Goal: Task Accomplishment & Management: Use online tool/utility

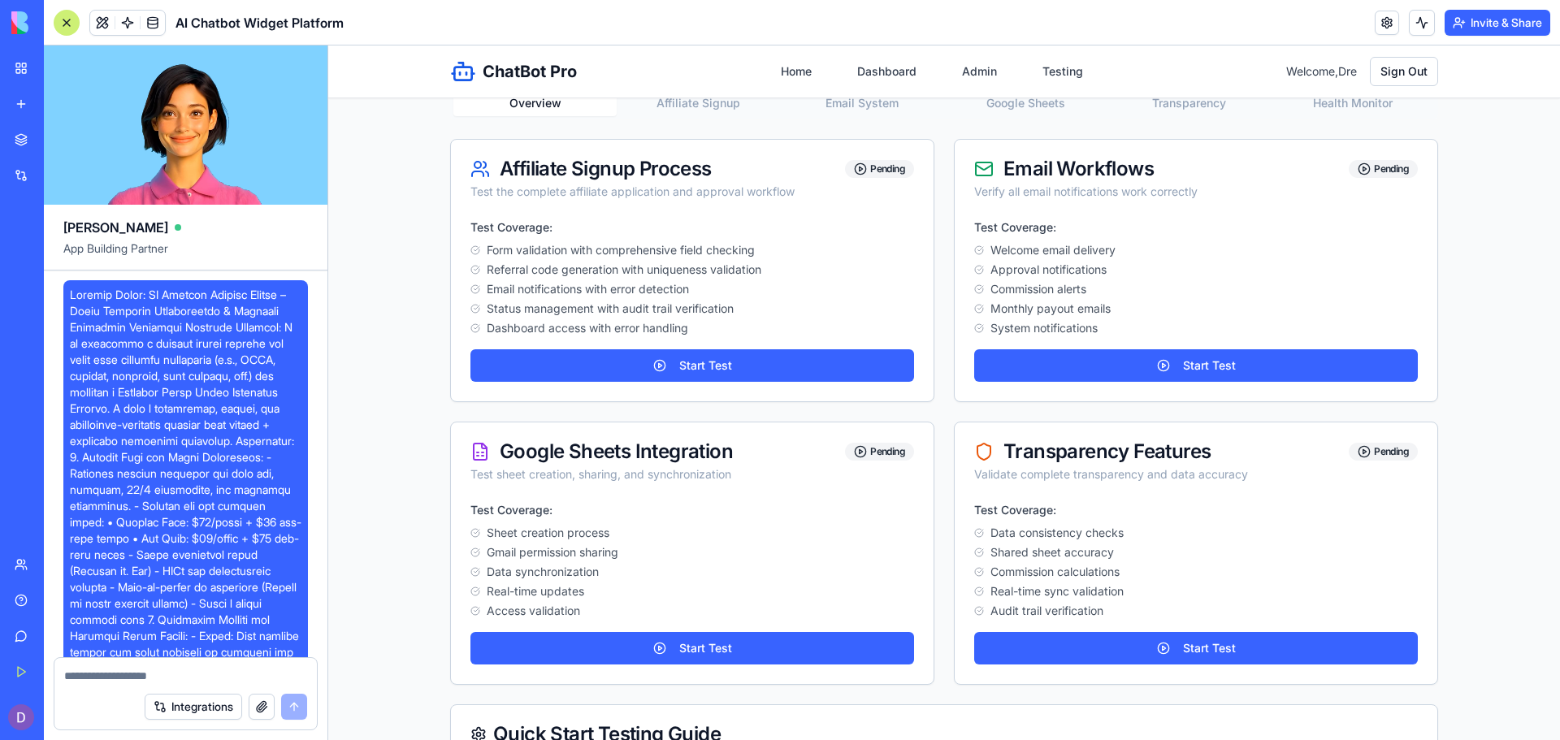
scroll to position [54521, 0]
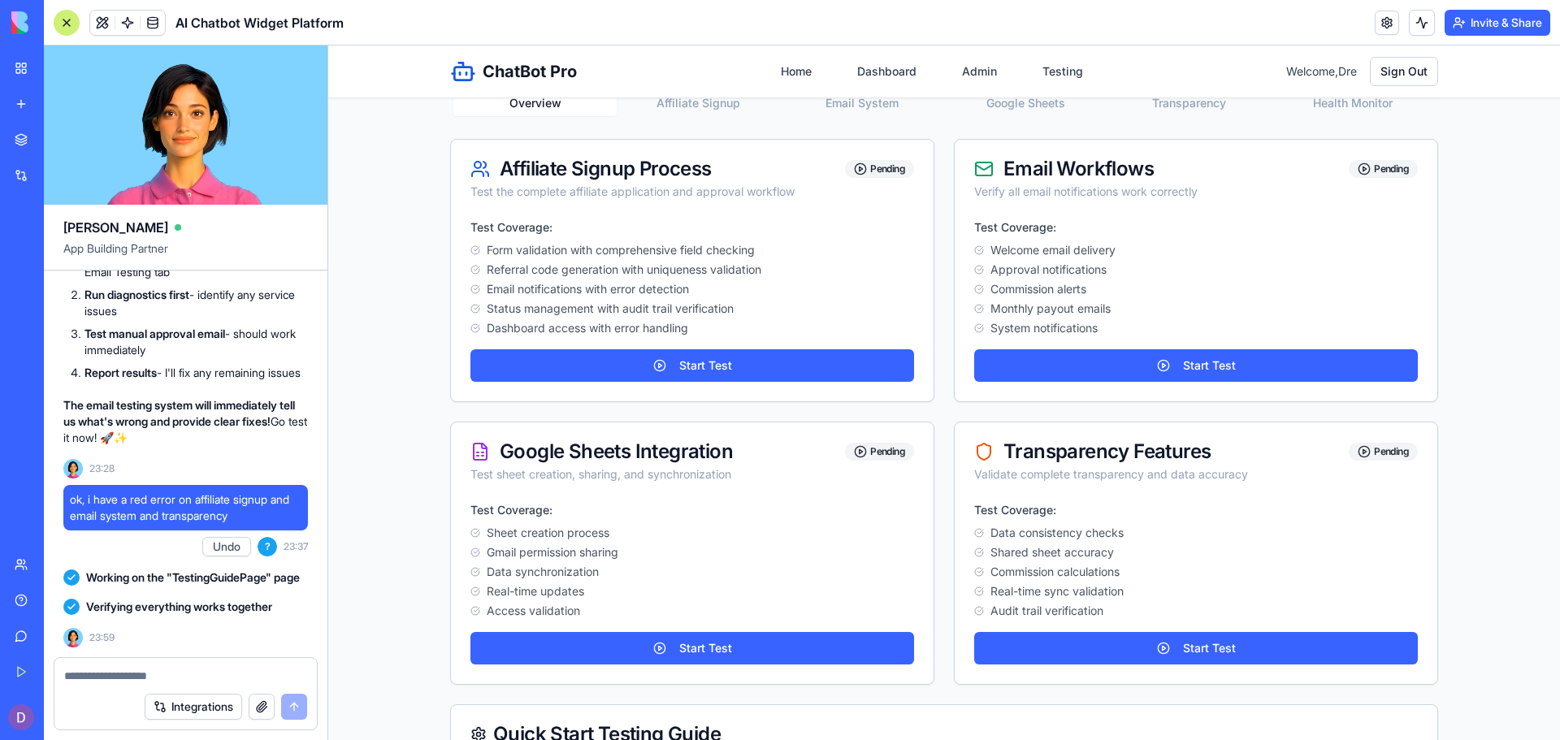
click at [137, 672] on textarea at bounding box center [185, 676] width 243 height 16
type textarea "**********"
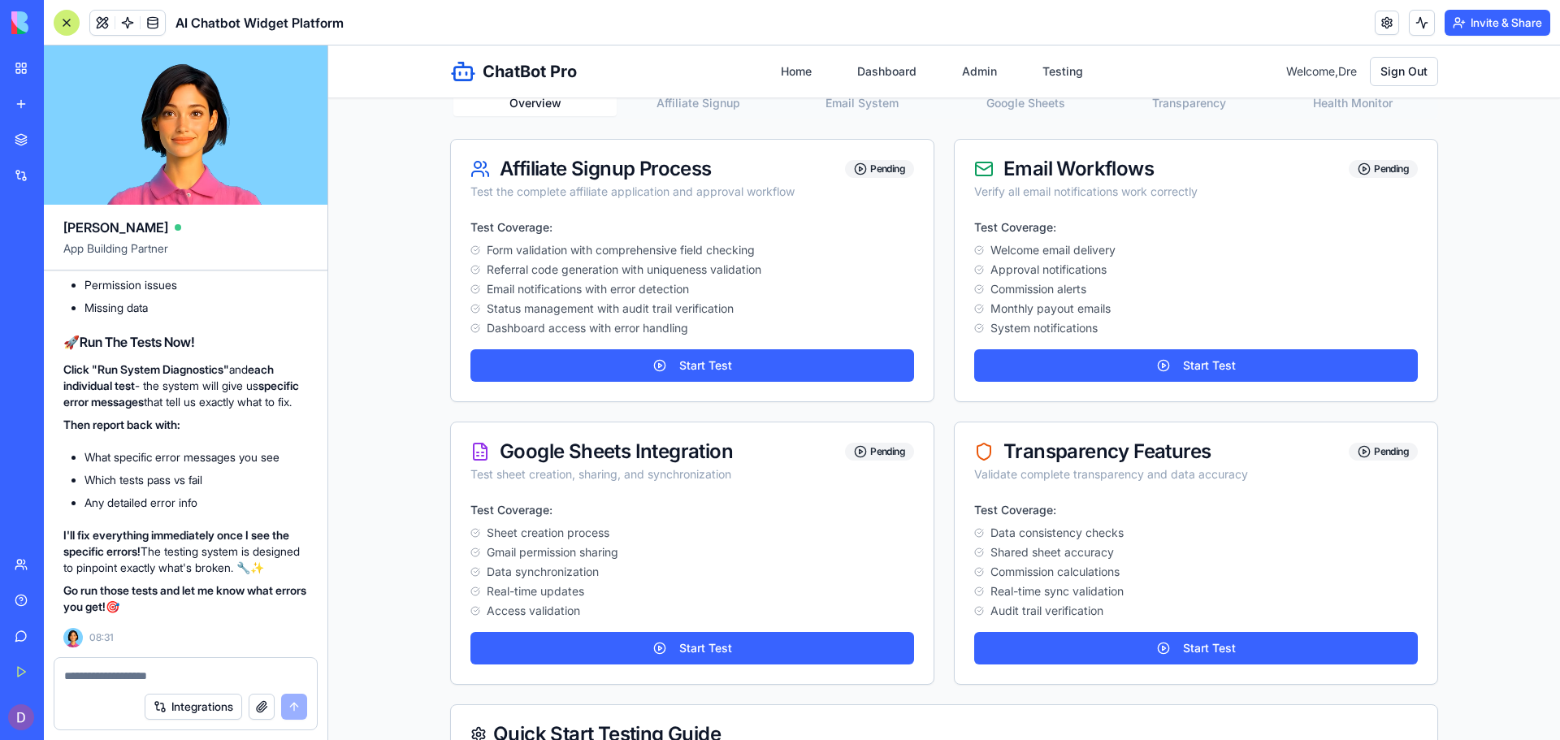
scroll to position [0, 0]
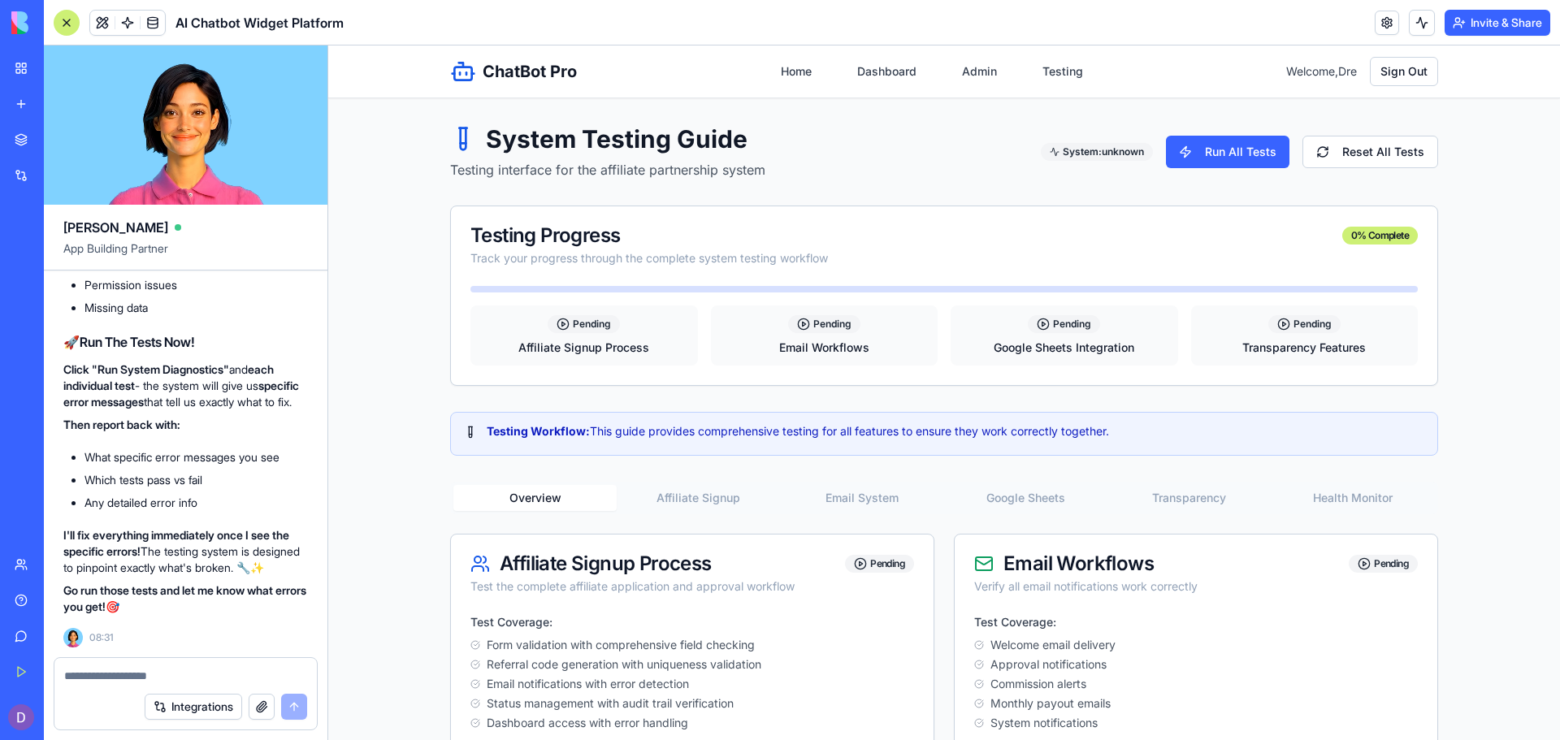
click at [699, 496] on button "Affiliate Signup" at bounding box center [698, 498] width 163 height 26
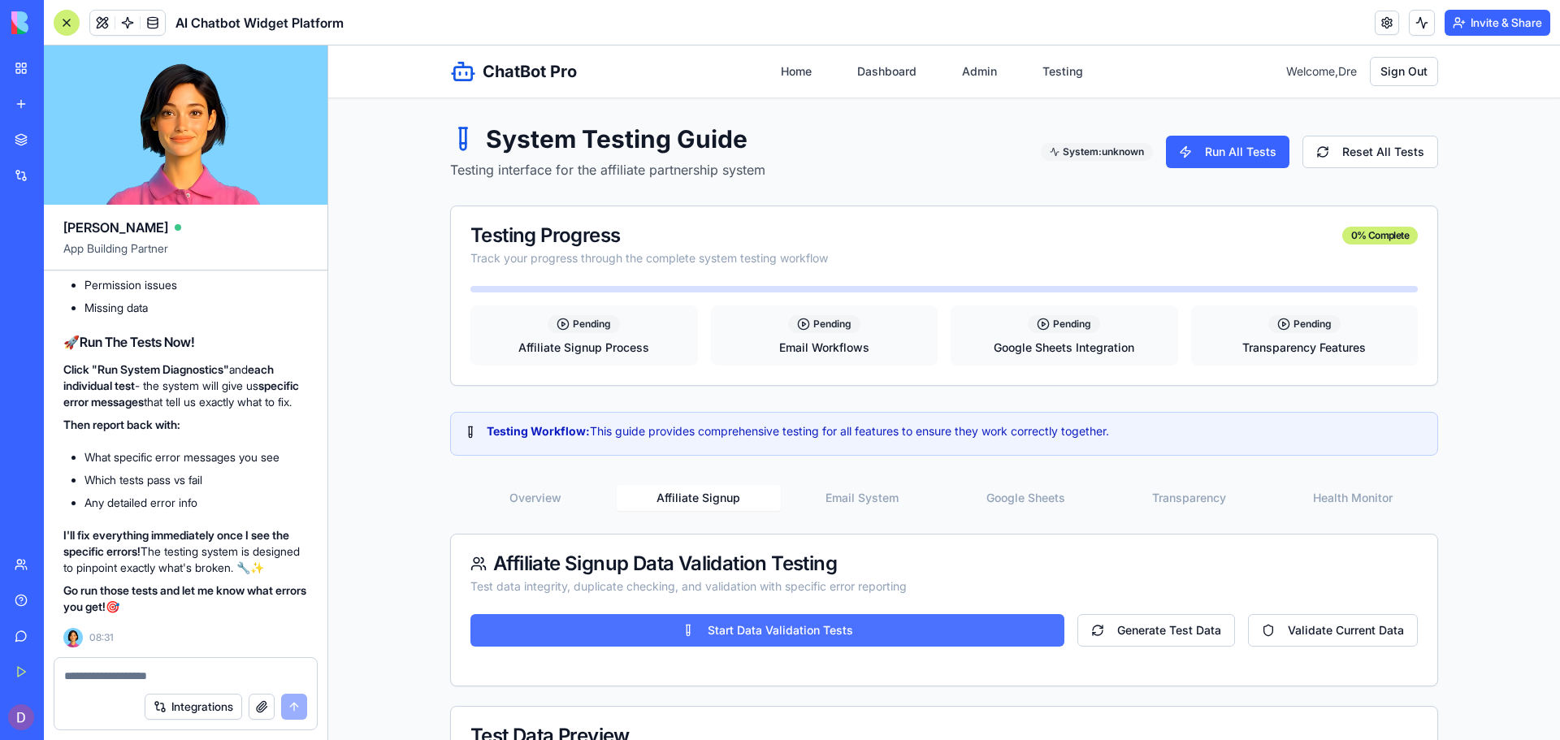
click at [770, 622] on button "Start Data Validation Tests" at bounding box center [767, 630] width 594 height 33
type input "**********"
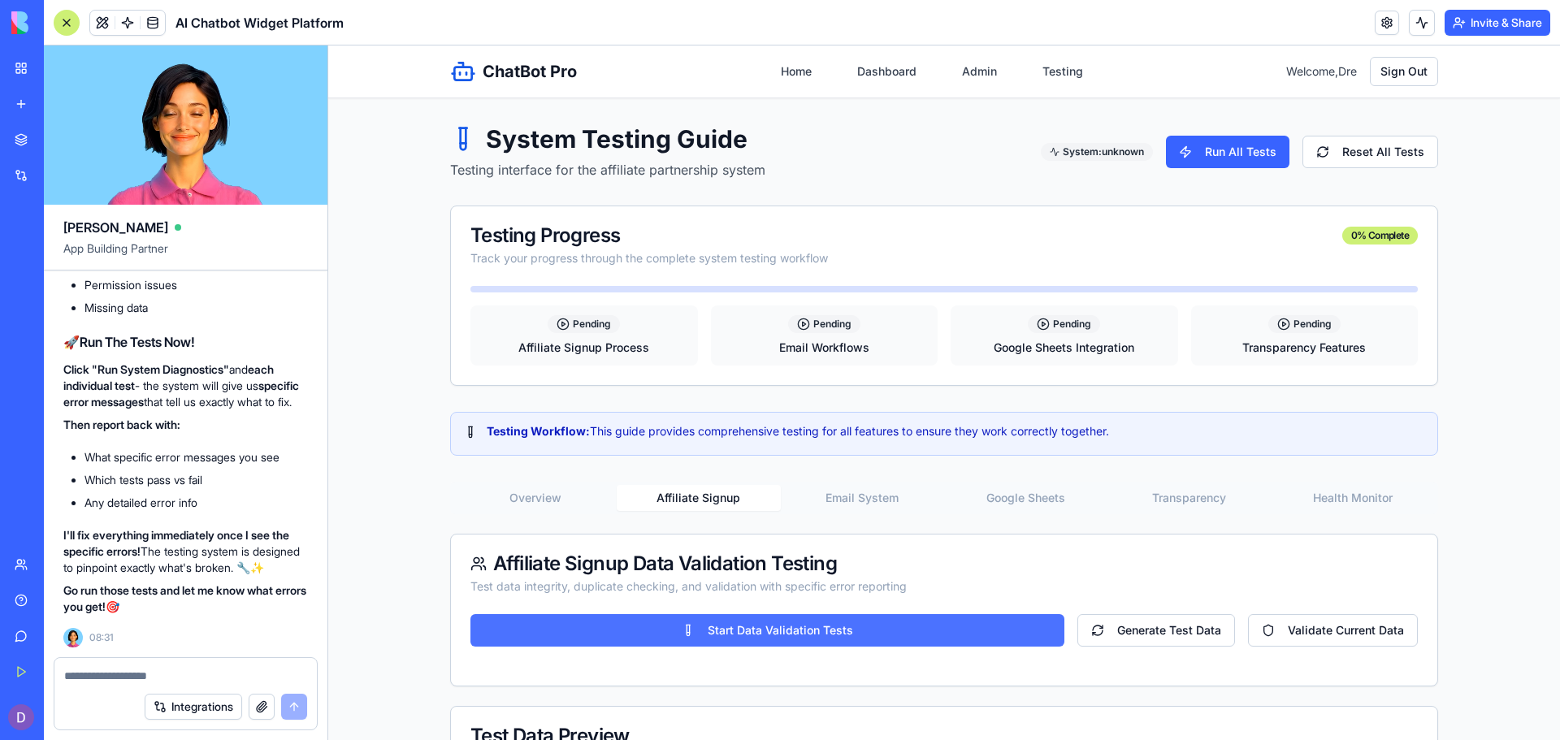
type input "**********"
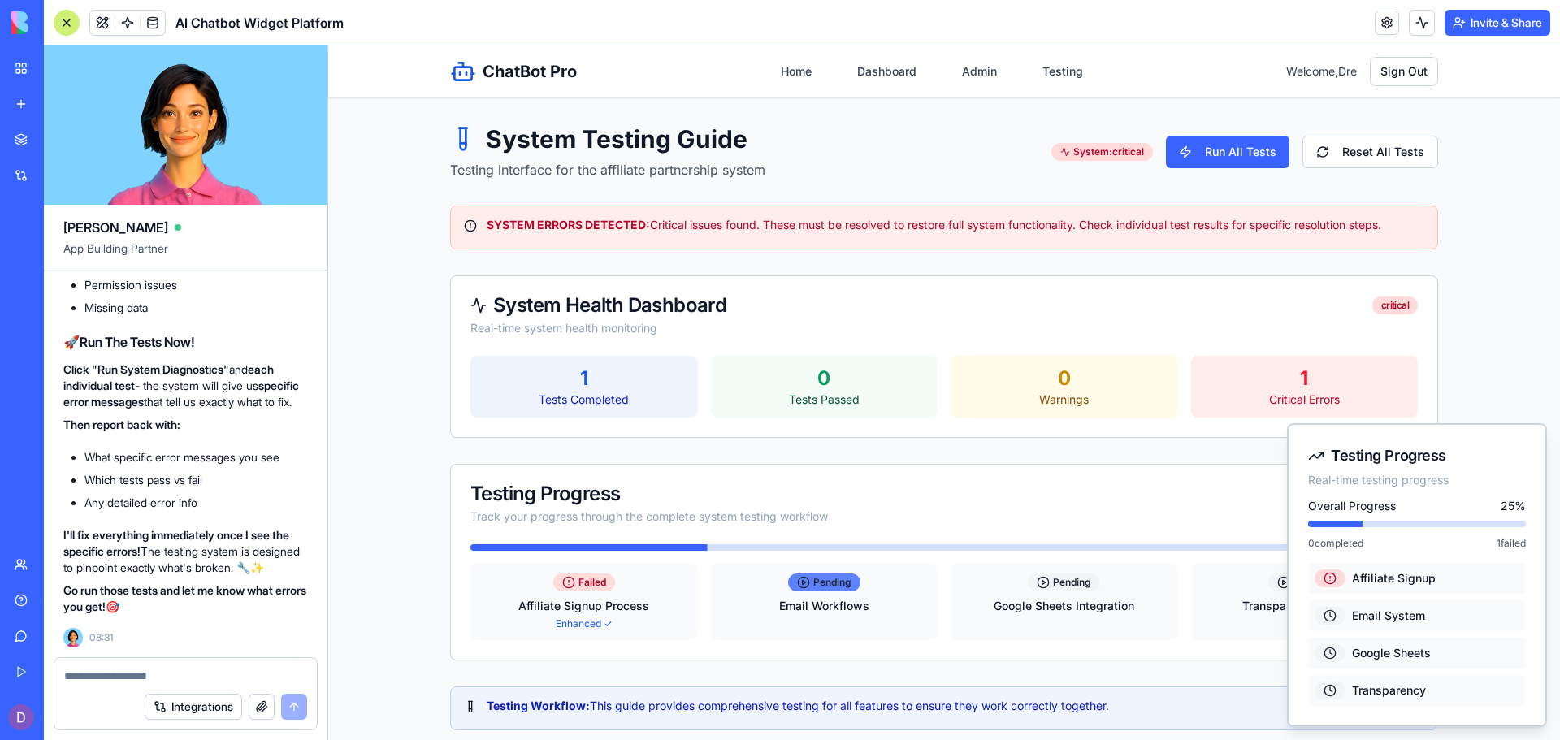
click at [797, 588] on icon at bounding box center [803, 582] width 13 height 13
click at [782, 608] on div "Email Workflows" at bounding box center [825, 606] width 208 height 16
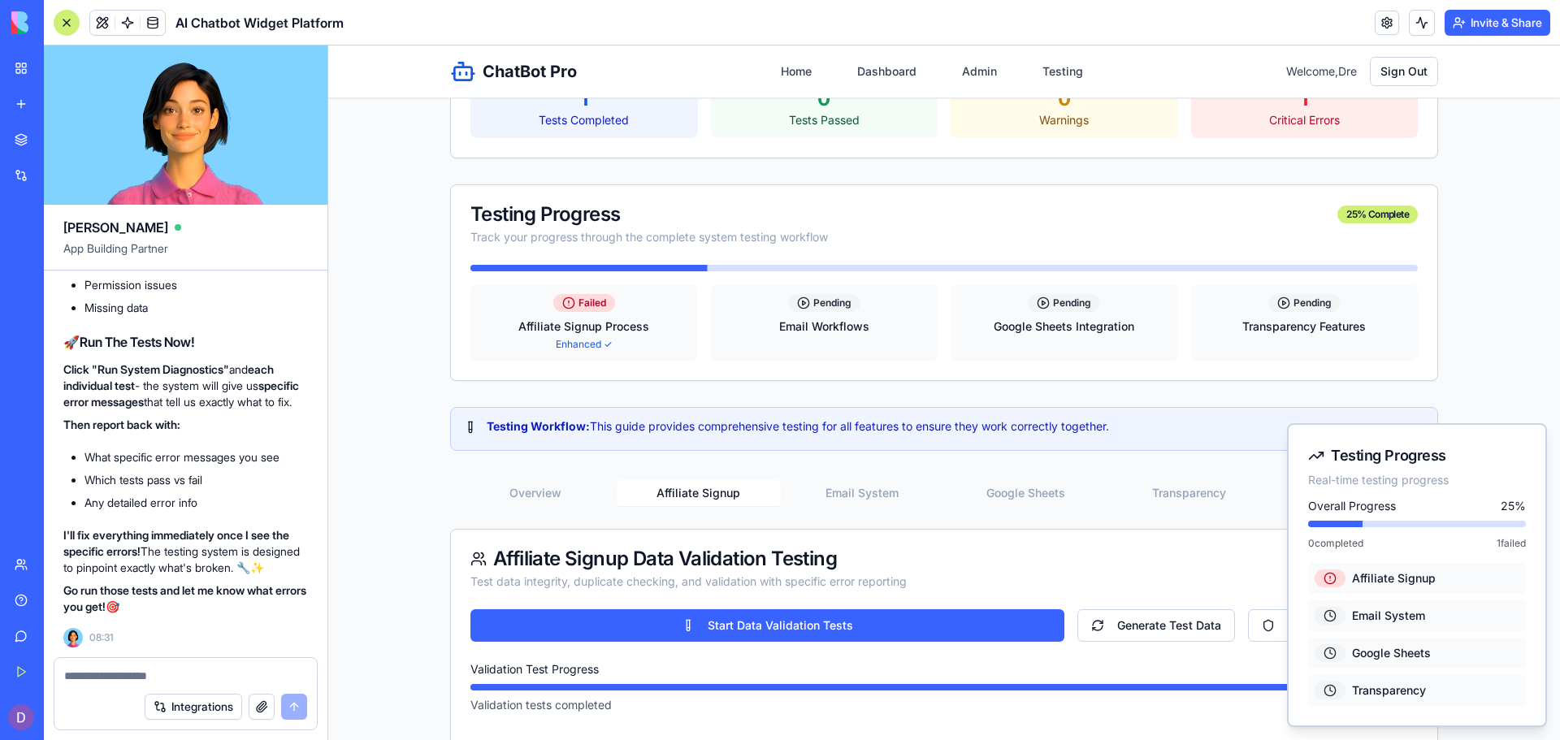
scroll to position [310, 0]
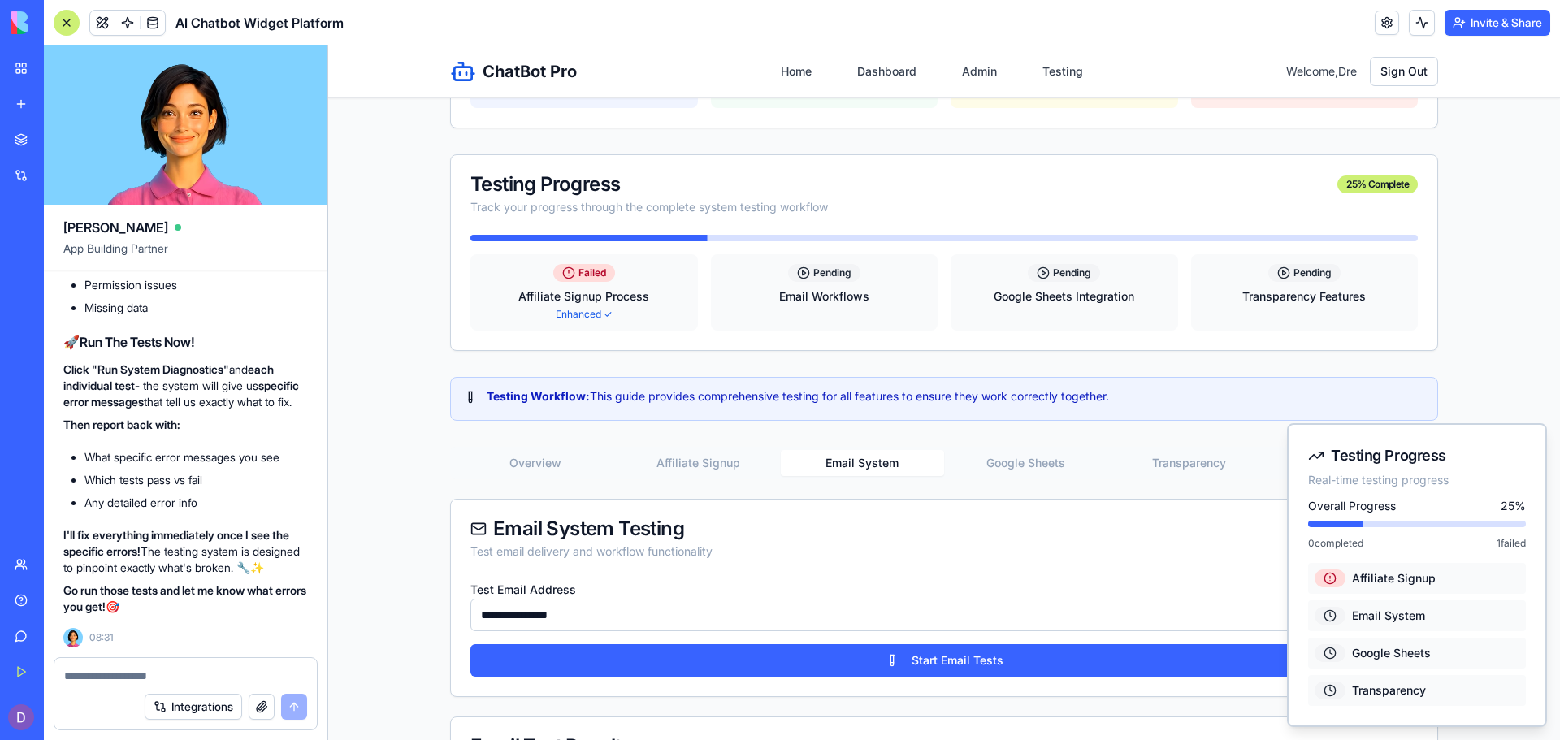
click at [876, 469] on button "Email System" at bounding box center [862, 463] width 163 height 26
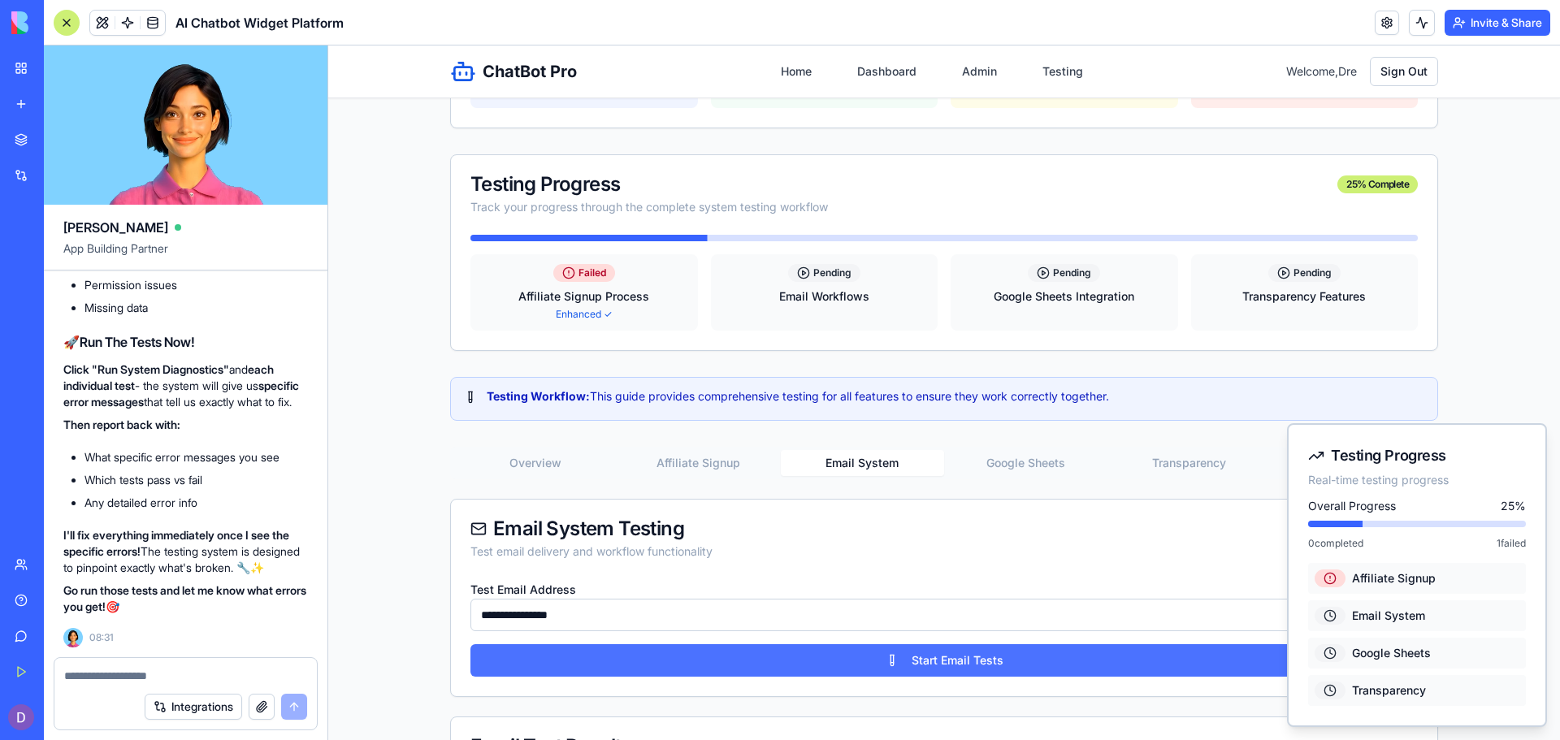
click at [928, 666] on button "Start Email Tests" at bounding box center [943, 660] width 947 height 33
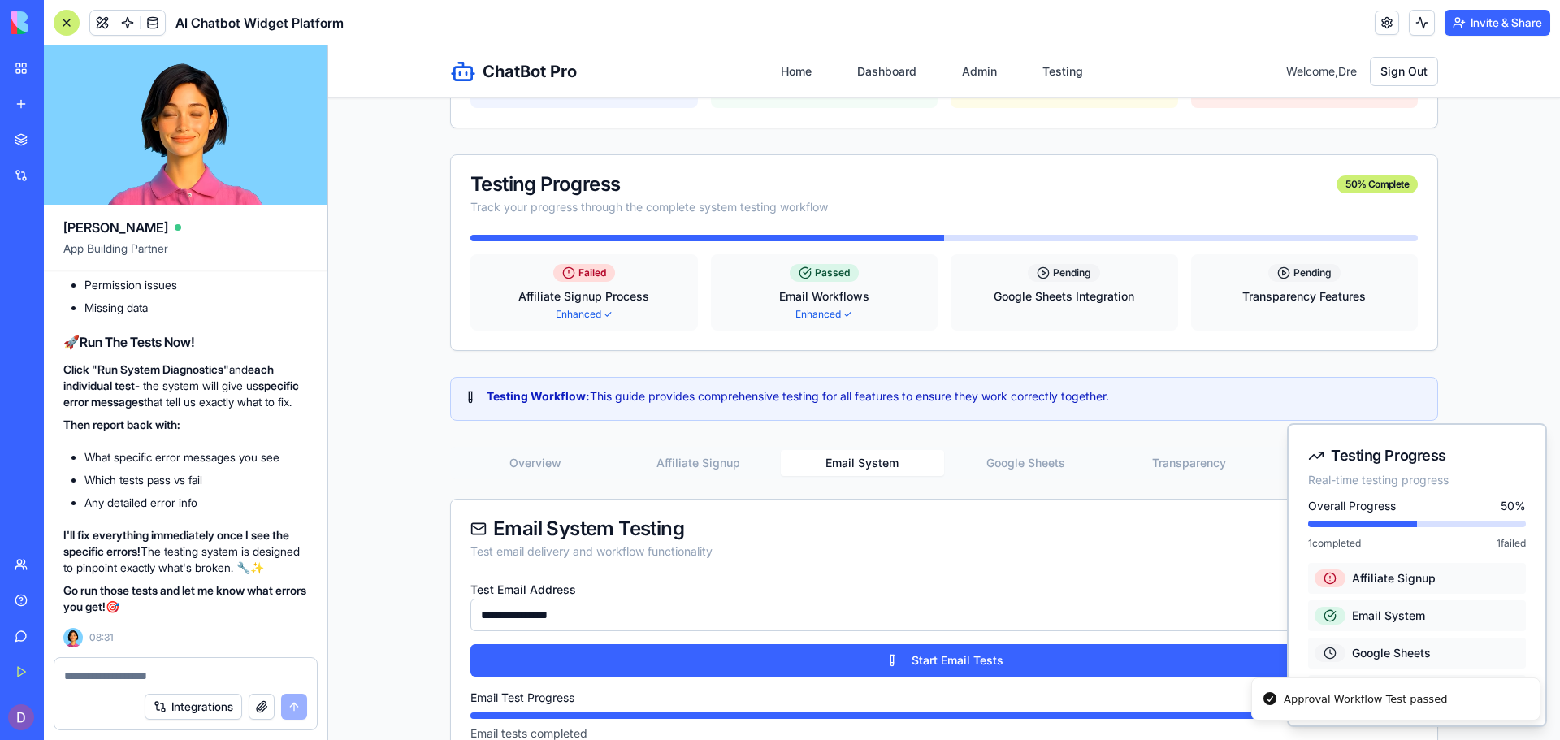
click at [999, 302] on div "Google Sheets Integration" at bounding box center [1064, 296] width 208 height 16
click at [995, 458] on button "Google Sheets" at bounding box center [1025, 463] width 163 height 26
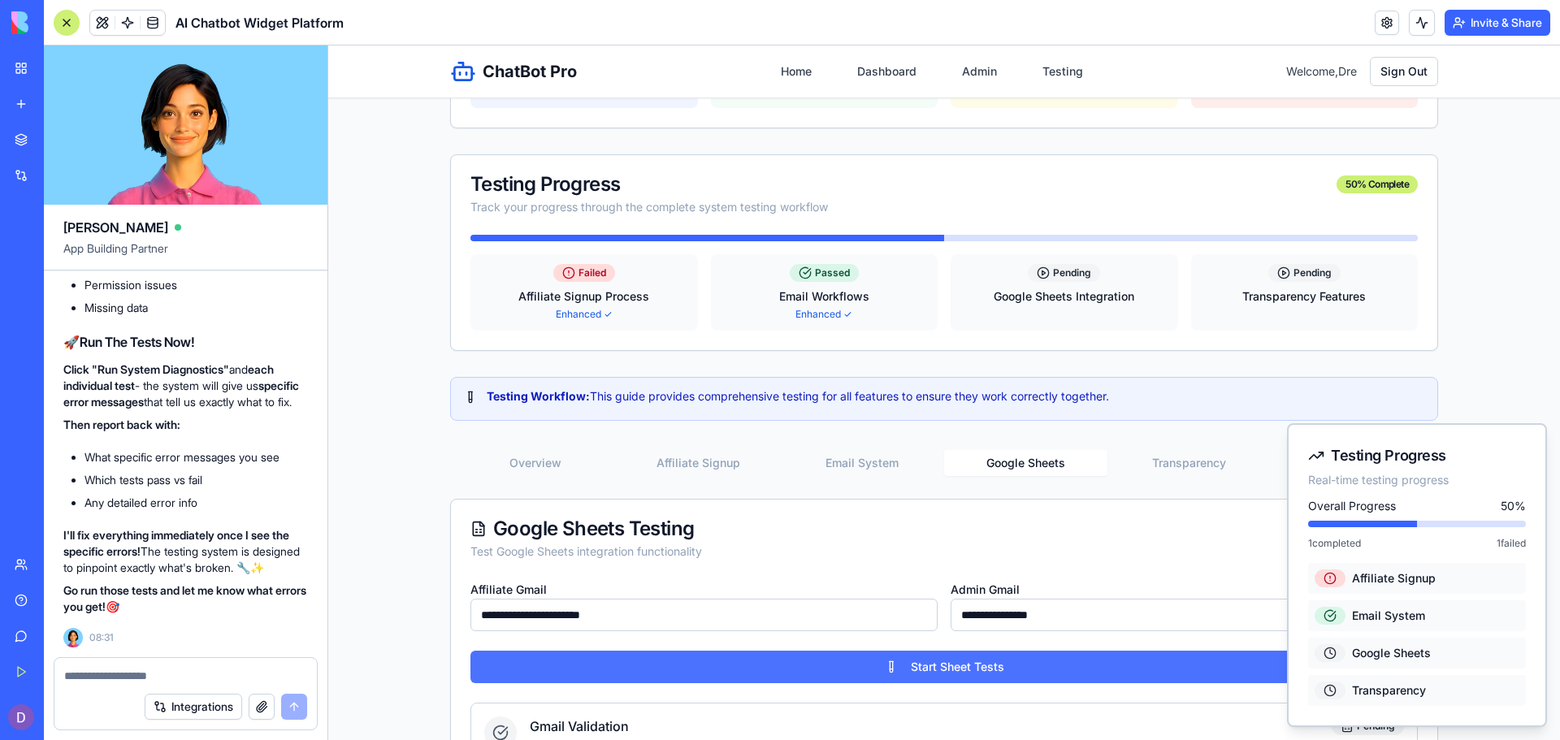
click at [917, 669] on button "Start Sheet Tests" at bounding box center [943, 667] width 947 height 33
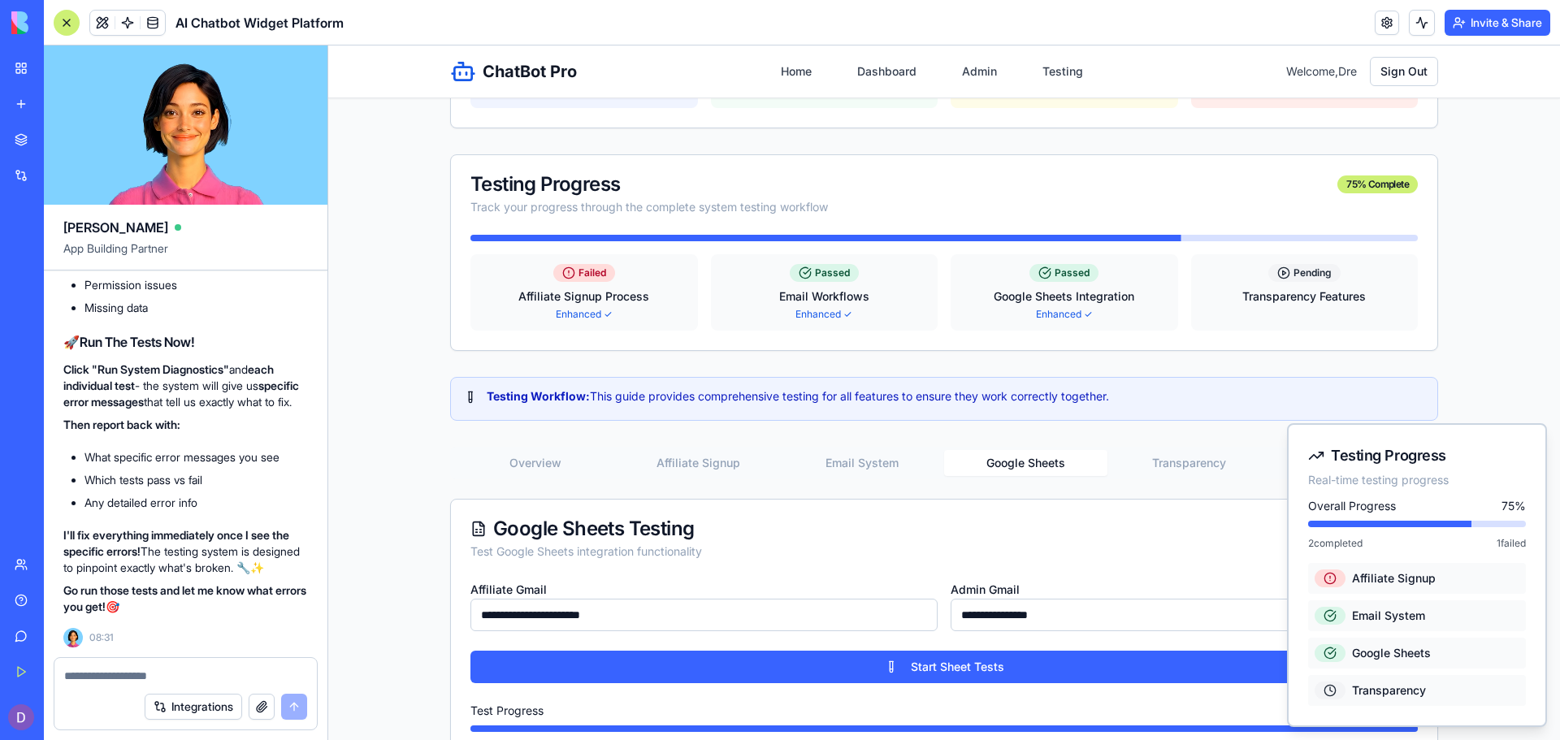
click at [1303, 314] on div "pending Transparency Features" at bounding box center [1305, 292] width 228 height 76
click at [1183, 463] on button "Transparency" at bounding box center [1189, 463] width 163 height 26
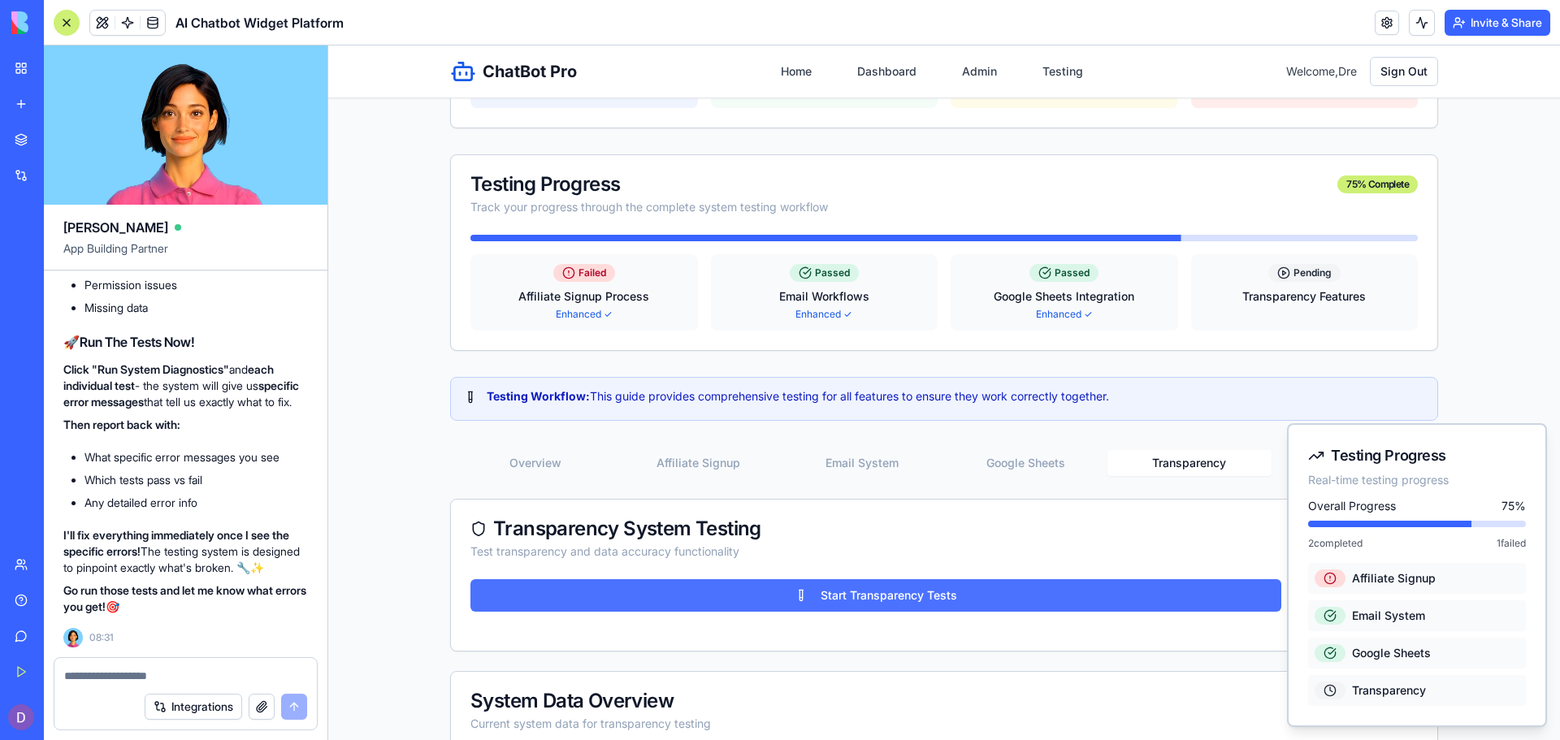
click at [1121, 592] on button "Start Transparency Tests" at bounding box center [875, 595] width 811 height 33
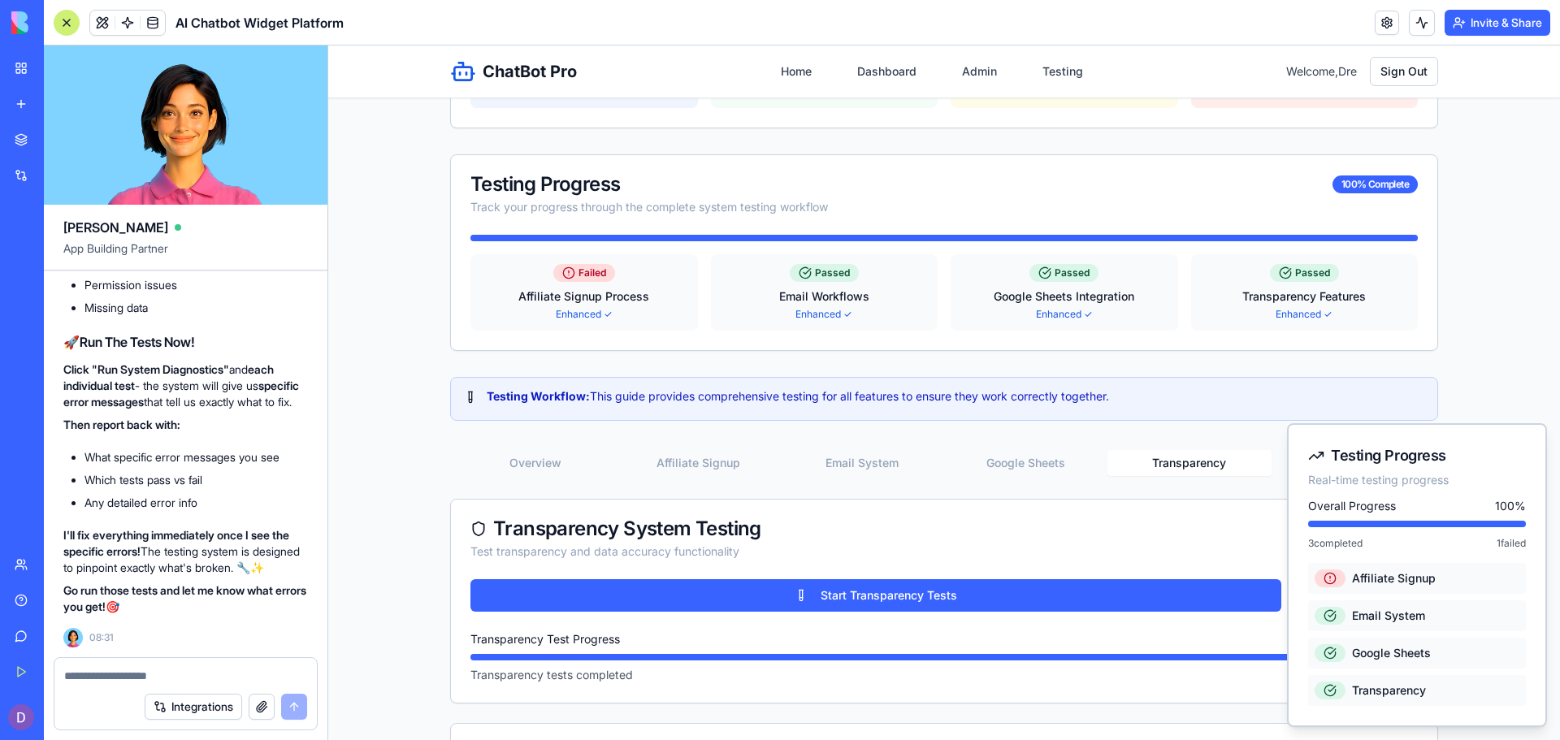
click at [163, 680] on textarea at bounding box center [185, 676] width 243 height 16
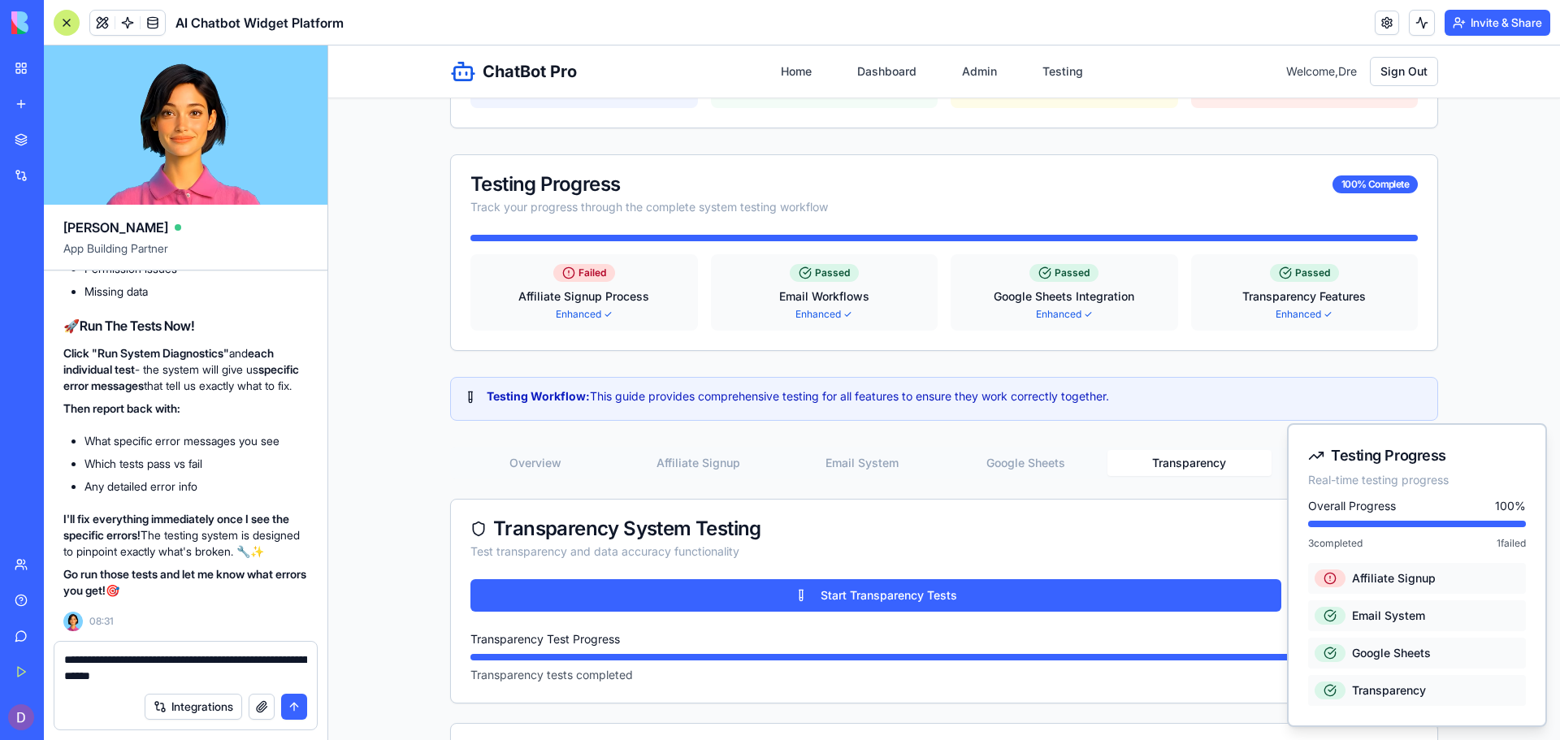
type textarea "**********"
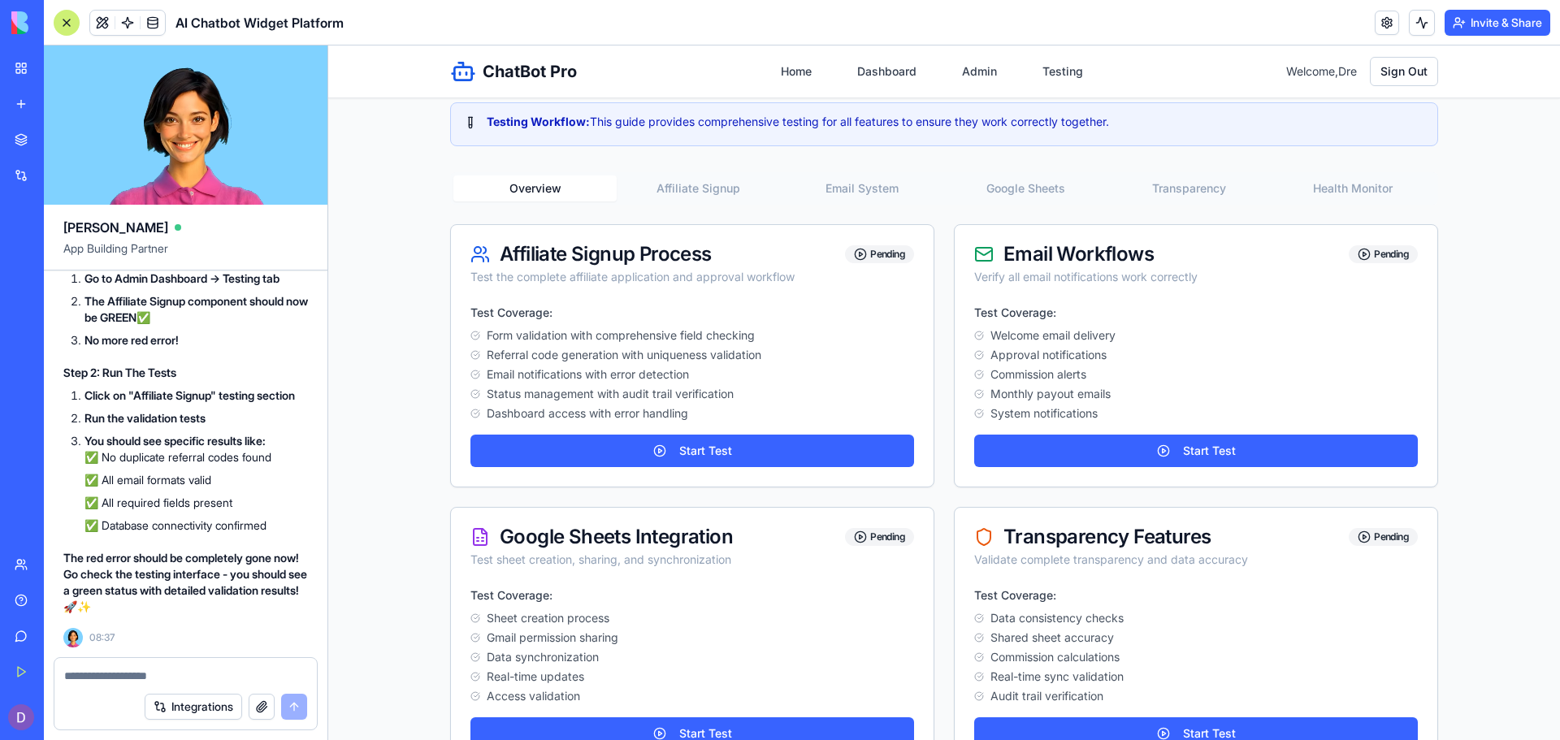
scroll to position [64330, 0]
